Goal: Information Seeking & Learning: Learn about a topic

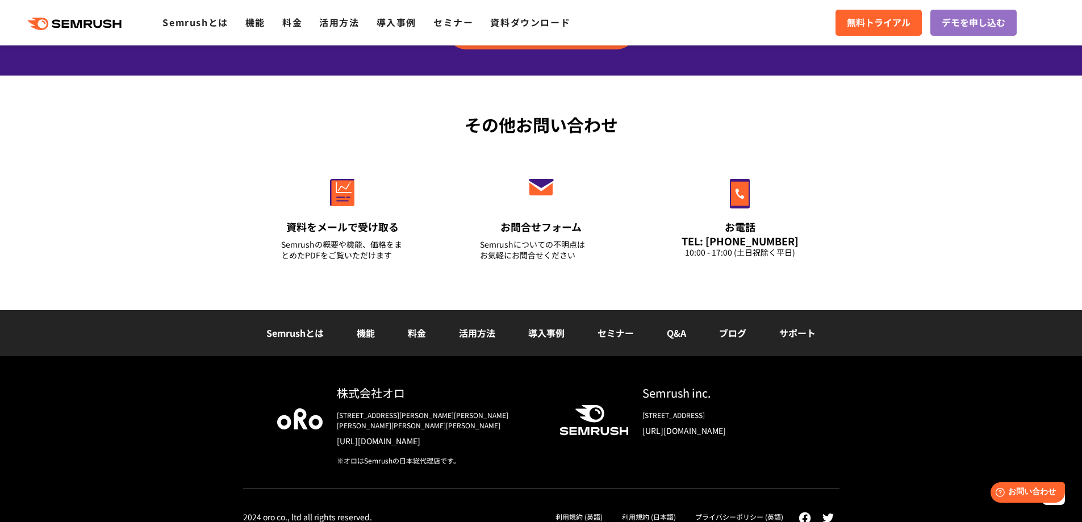
scroll to position [3972, 0]
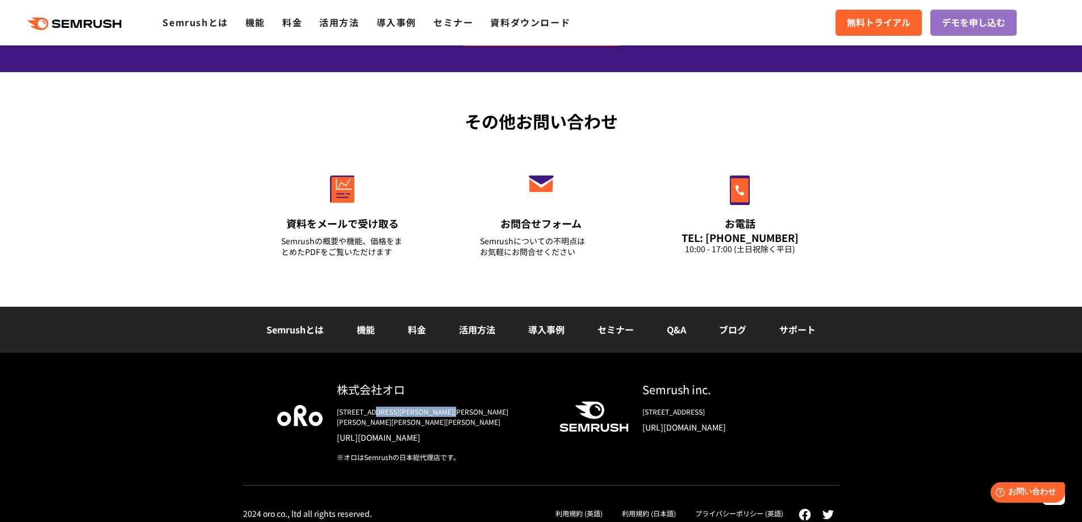
drag, startPoint x: 382, startPoint y: 410, endPoint x: 489, endPoint y: 410, distance: 107.4
click at [489, 410] on div "[STREET_ADDRESS][PERSON_NAME][PERSON_NAME][PERSON_NAME][PERSON_NAME][PERSON_NAM…" at bounding box center [439, 417] width 205 height 20
drag, startPoint x: 416, startPoint y: 390, endPoint x: 339, endPoint y: 391, distance: 76.7
click at [339, 391] on div "株式会社オロ" at bounding box center [439, 389] width 205 height 16
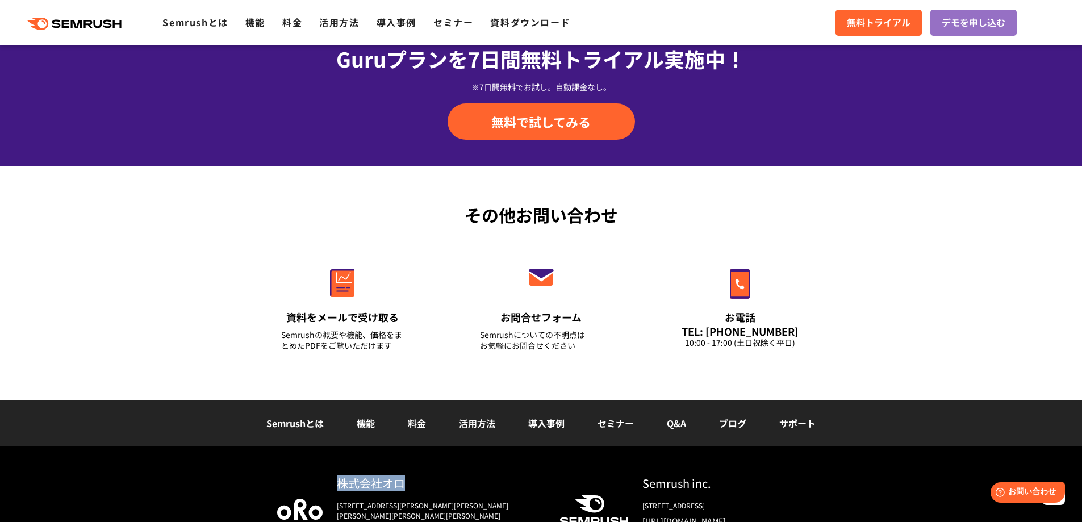
scroll to position [3858, 0]
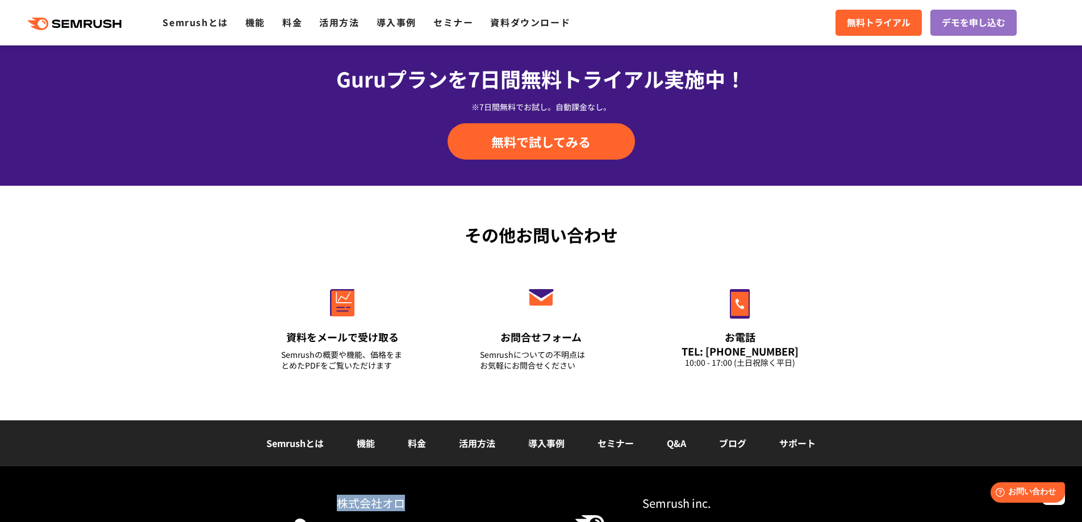
click at [420, 444] on link "料金" at bounding box center [417, 443] width 18 height 14
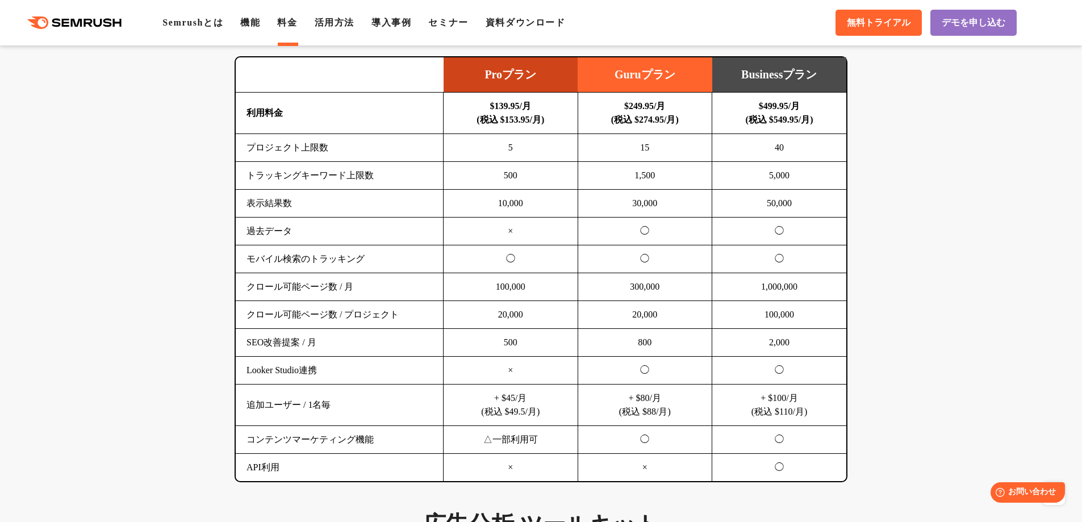
click at [505, 151] on td "5" at bounding box center [511, 148] width 135 height 28
